Goal: Task Accomplishment & Management: Use online tool/utility

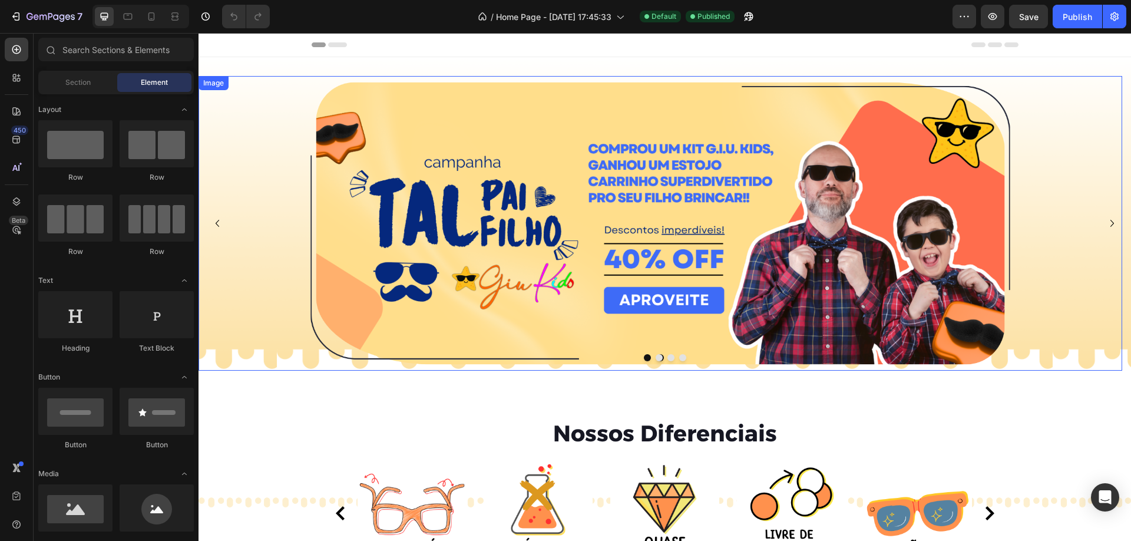
click at [1060, 145] on link at bounding box center [659, 223] width 923 height 294
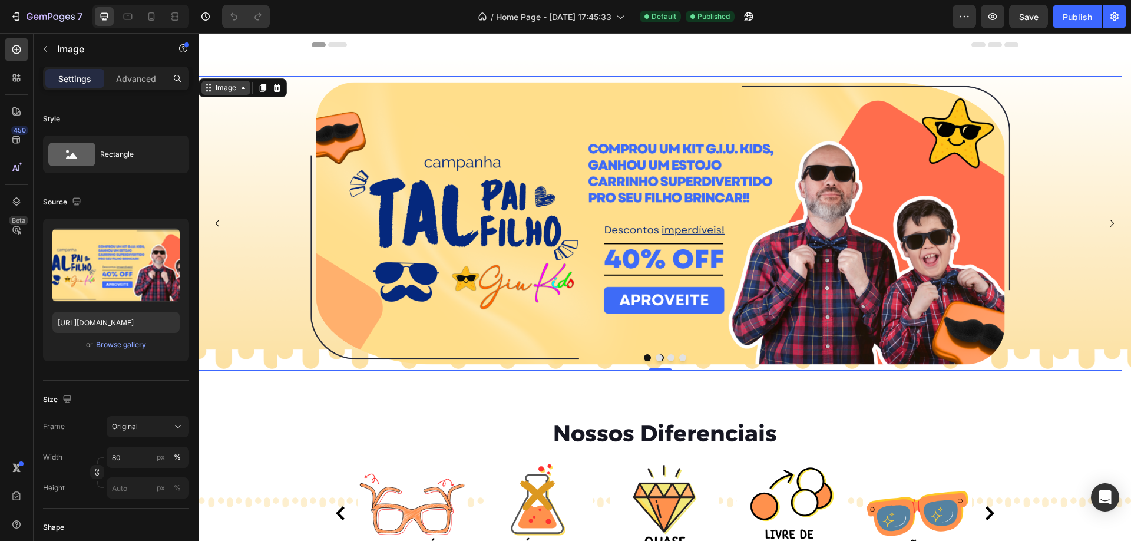
click at [232, 89] on div "Image" at bounding box center [225, 87] width 25 height 11
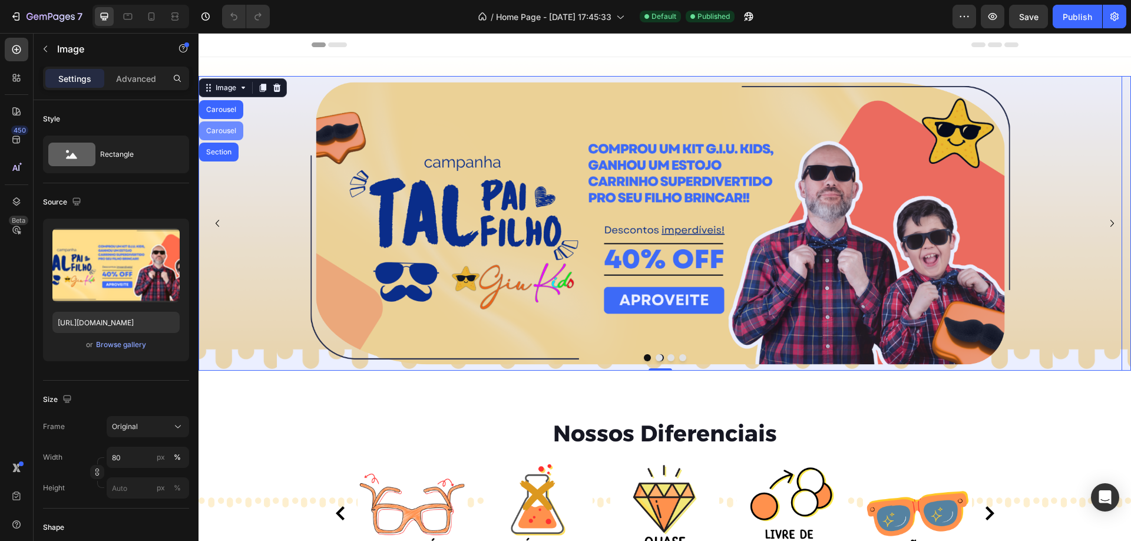
click at [223, 135] on div "Carousel" at bounding box center [221, 130] width 44 height 19
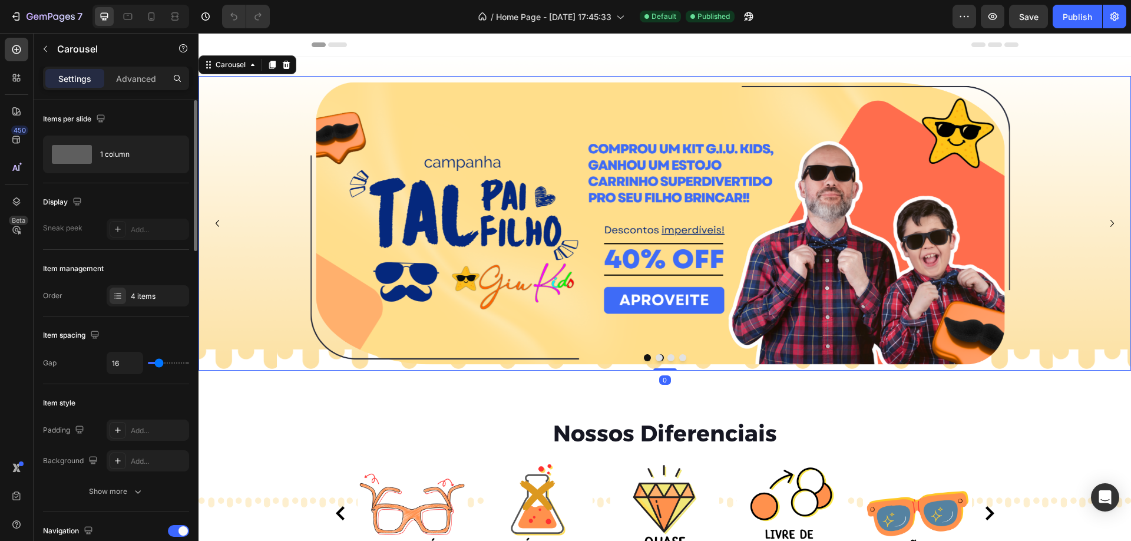
click at [153, 294] on div "4 items" at bounding box center [158, 296] width 55 height 11
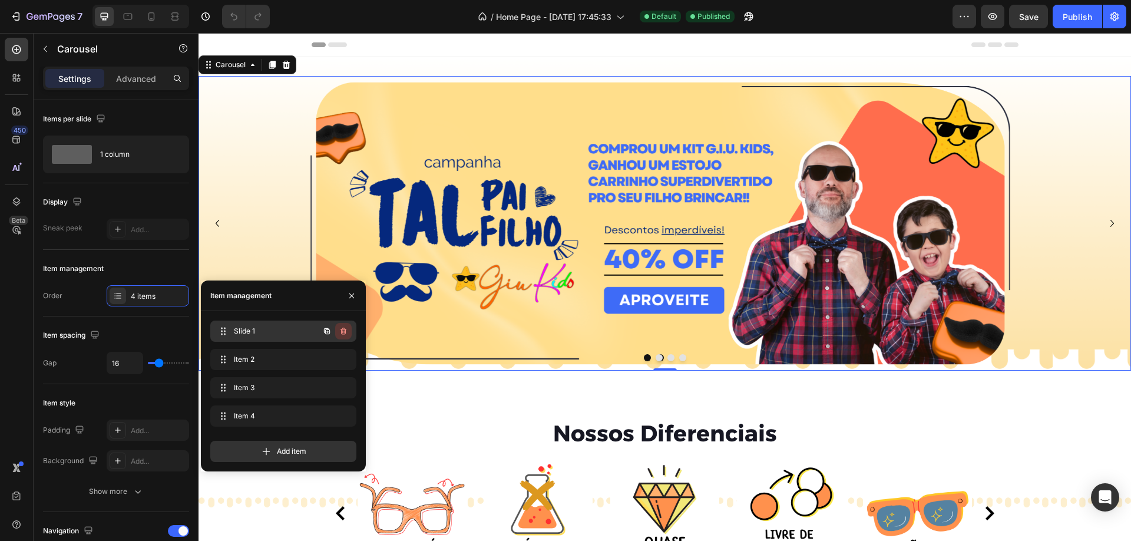
click at [344, 327] on icon "button" at bounding box center [343, 330] width 9 height 9
click at [344, 327] on div "Delete" at bounding box center [335, 331] width 22 height 11
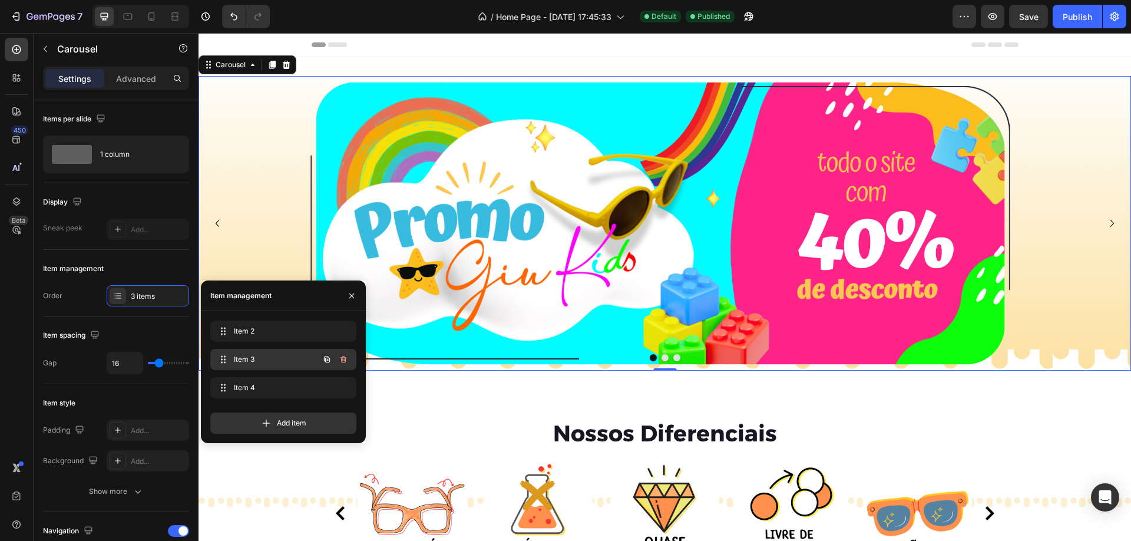
click at [264, 351] on div "Item 3 Item 3" at bounding box center [267, 359] width 104 height 16
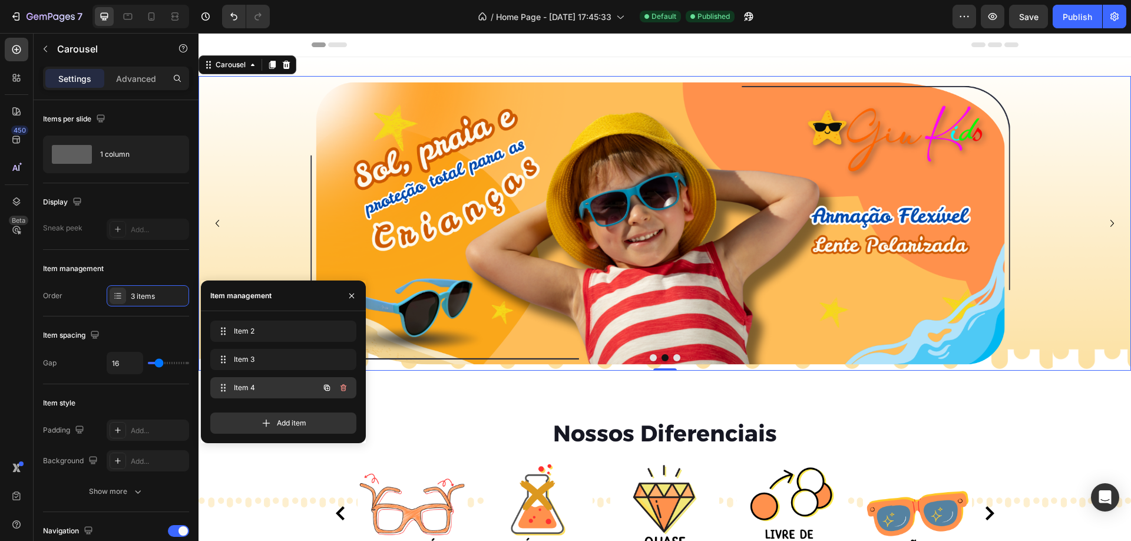
click at [269, 384] on span "Item 4" at bounding box center [267, 387] width 67 height 11
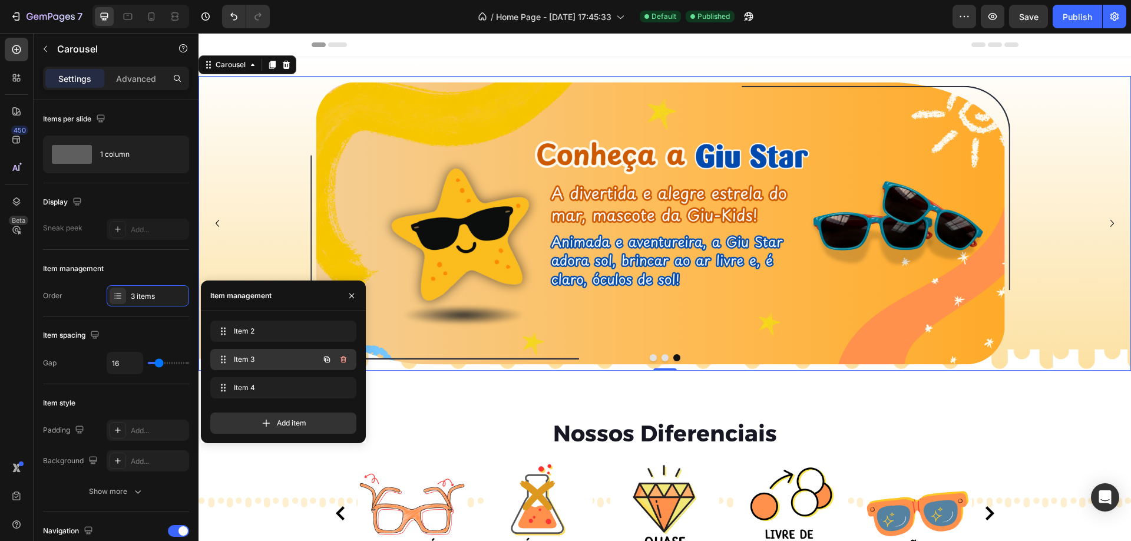
click at [293, 354] on span "Item 3" at bounding box center [267, 359] width 67 height 11
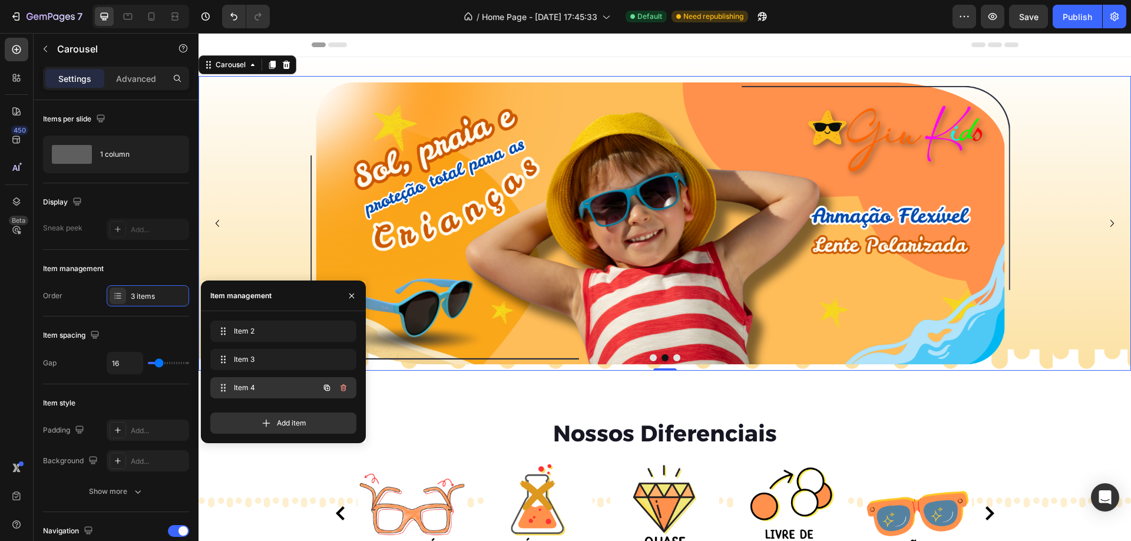
click at [246, 382] on span "Item 4" at bounding box center [267, 387] width 67 height 11
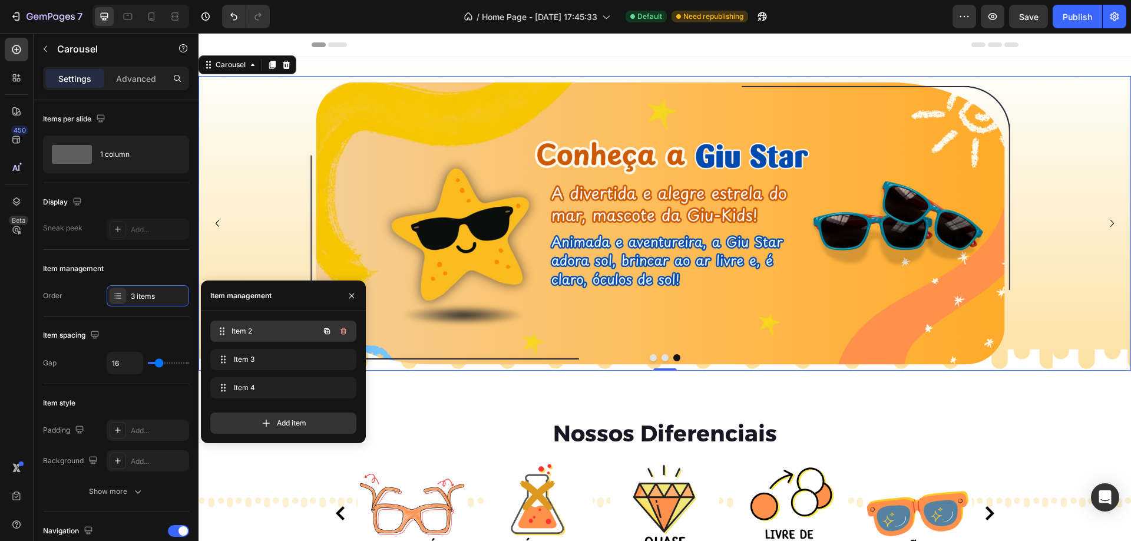
click at [262, 324] on div "Item 2 Item 2" at bounding box center [267, 331] width 104 height 16
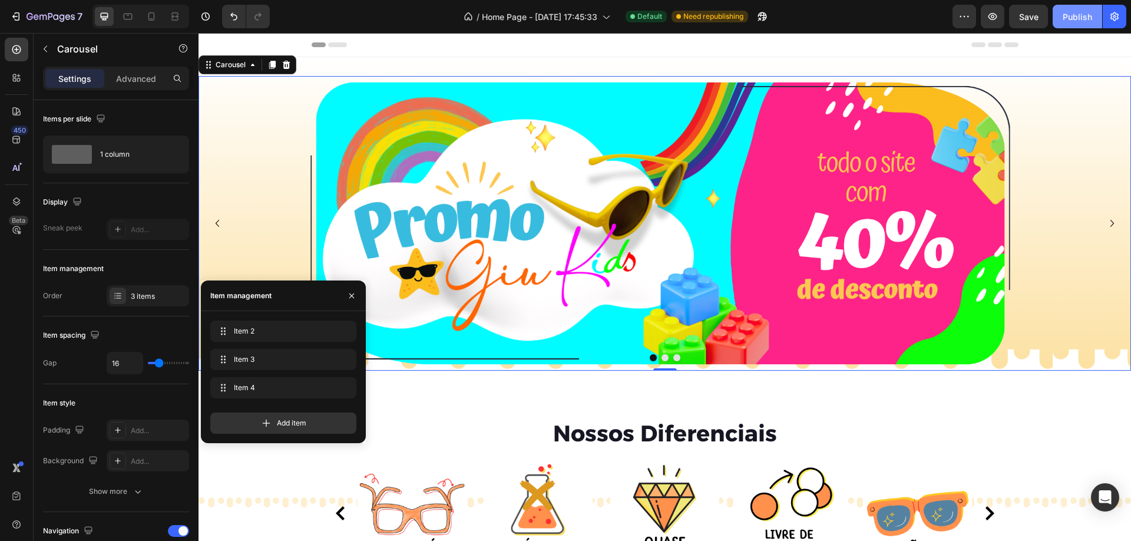
click at [1081, 17] on div "Publish" at bounding box center [1076, 17] width 29 height 12
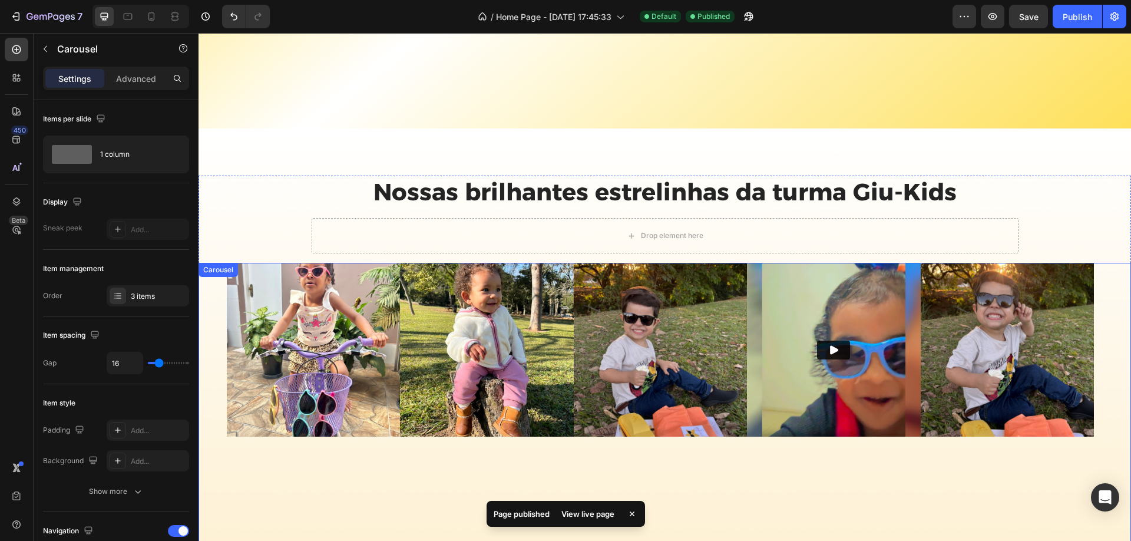
scroll to position [1766, 0]
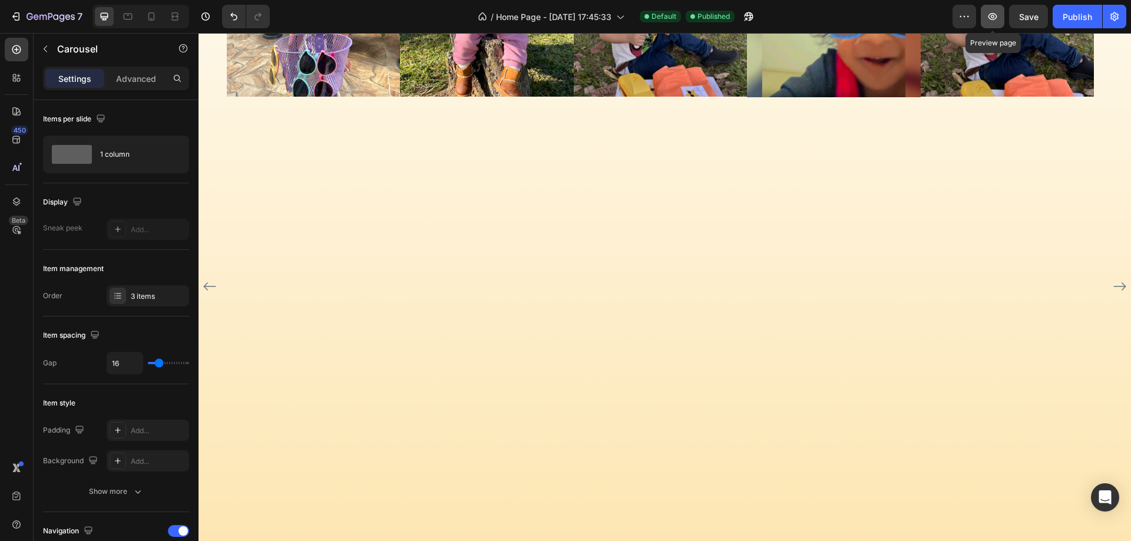
click at [983, 17] on button "button" at bounding box center [992, 17] width 24 height 24
click at [5, 16] on button "7" at bounding box center [46, 17] width 83 height 24
